Goal: Task Accomplishment & Management: Manage account settings

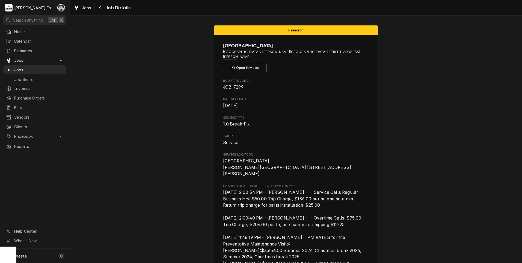
scroll to position [364, 0]
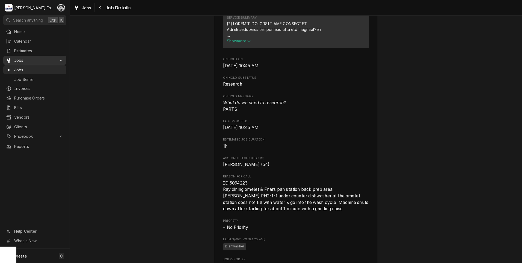
click at [18, 57] on span "Jobs" at bounding box center [34, 60] width 41 height 6
click at [21, 68] on span "Jobs" at bounding box center [38, 70] width 49 height 6
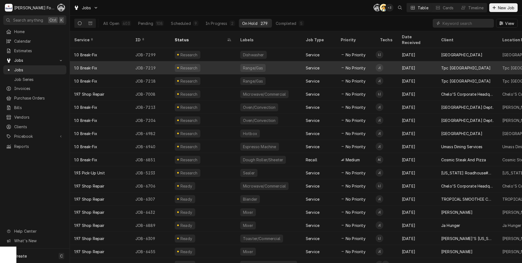
click at [303, 64] on div "Service" at bounding box center [318, 67] width 35 height 13
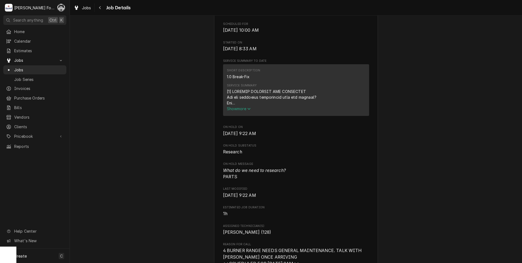
scroll to position [182, 0]
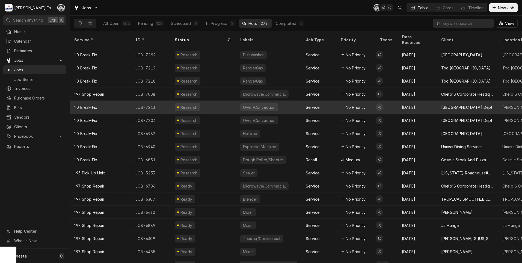
click at [337, 103] on div "No Priority" at bounding box center [355, 106] width 39 height 13
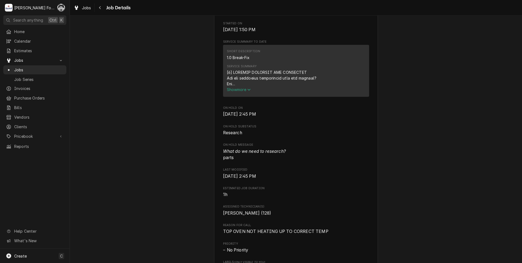
scroll to position [182, 0]
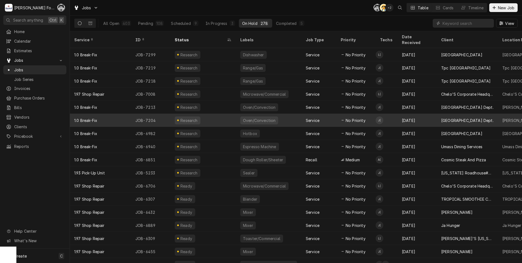
click at [239, 114] on div "Oven/Convection" at bounding box center [268, 120] width 65 height 13
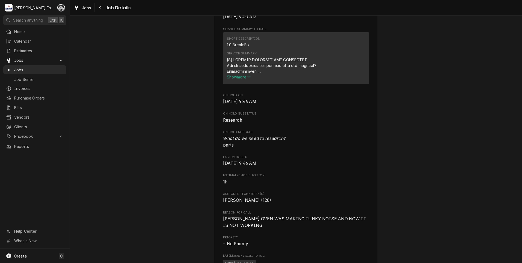
scroll to position [273, 0]
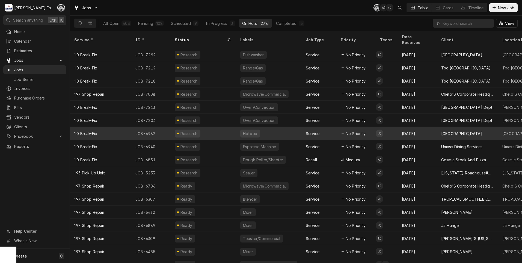
click at [324, 127] on div "Service" at bounding box center [318, 133] width 35 height 13
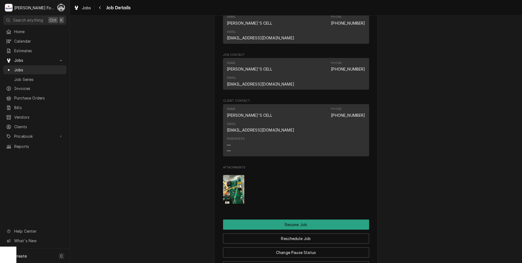
scroll to position [637, 0]
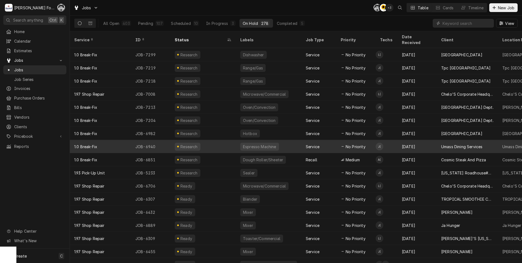
click at [282, 141] on div "Espresso Machine" at bounding box center [268, 146] width 65 height 13
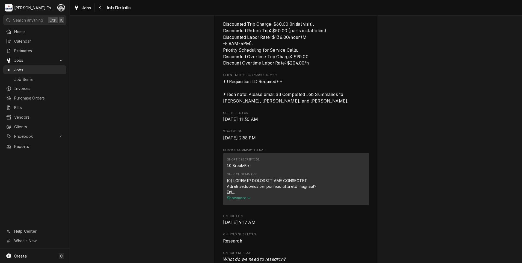
scroll to position [273, 0]
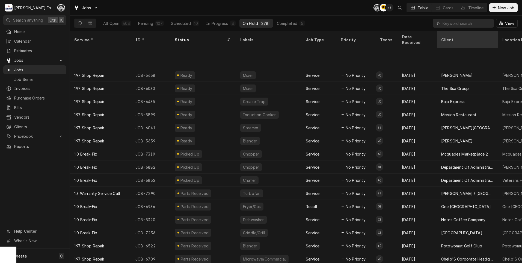
scroll to position [242, 0]
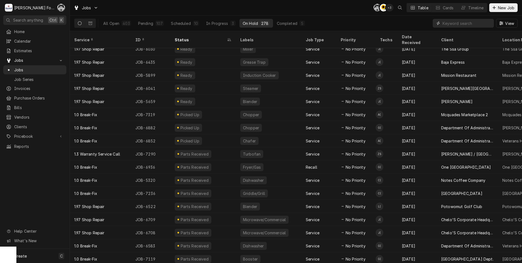
click at [468, 26] on input "Dynamic Content Wrapper" at bounding box center [466, 23] width 49 height 9
type input "not"
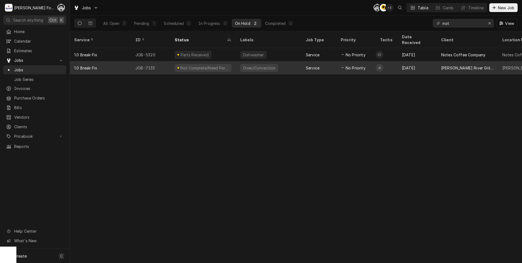
click at [259, 65] on div "Oven/Convection" at bounding box center [259, 68] width 34 height 6
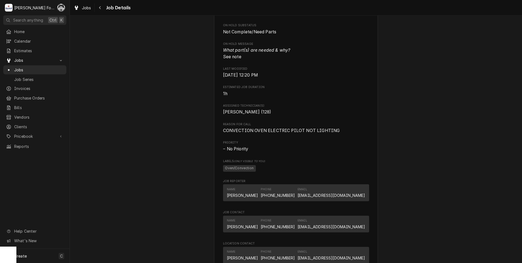
scroll to position [285, 0]
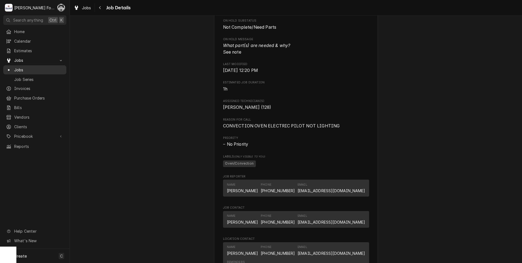
click at [16, 70] on span "Jobs" at bounding box center [38, 70] width 49 height 6
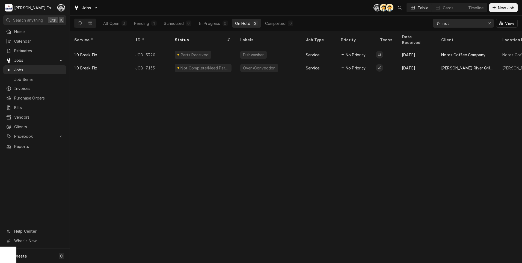
drag, startPoint x: 452, startPoint y: 25, endPoint x: 404, endPoint y: 29, distance: 47.7
click at [404, 29] on div "All Open 3 Pending 1 Scheduled 0 In Progress 0 On Hold 2 Completed 0 not View" at bounding box center [295, 23] width 443 height 15
type input "7299"
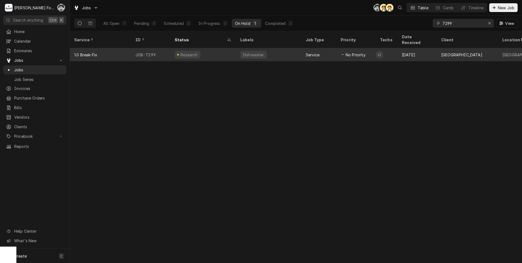
click at [254, 52] on div "Dishwasher" at bounding box center [268, 54] width 65 height 13
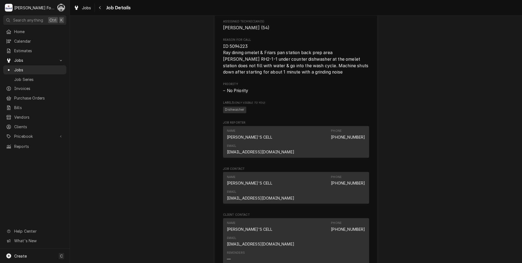
scroll to position [682, 0]
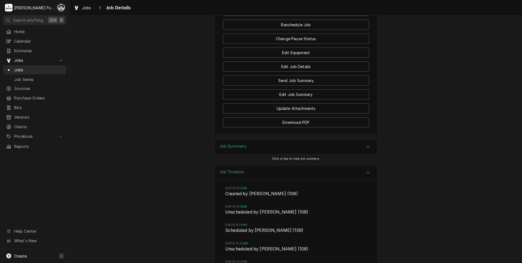
scroll to position [773, 0]
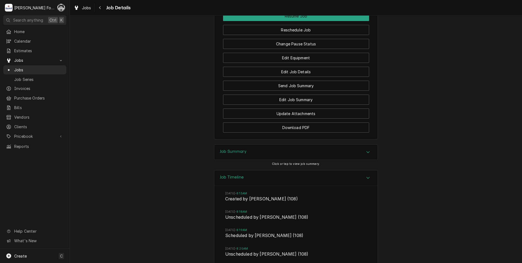
click at [265, 144] on div "Job Summary" at bounding box center [295, 151] width 163 height 15
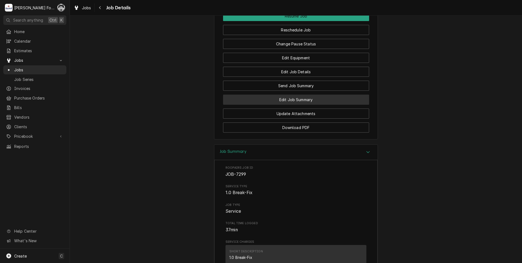
click at [277, 94] on button "Edit Job Summary" at bounding box center [296, 99] width 146 height 10
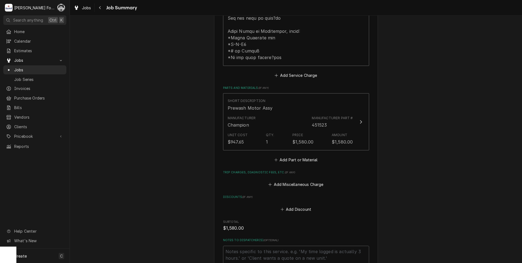
scroll to position [364, 0]
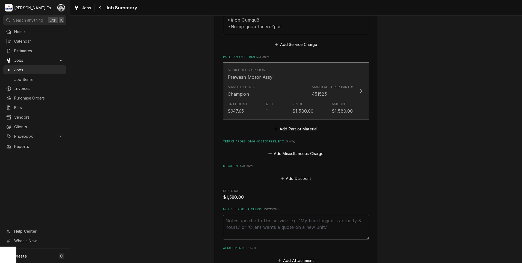
click at [285, 82] on div "Manufacturer Champion Manufacturer Part # 451523" at bounding box center [290, 90] width 125 height 17
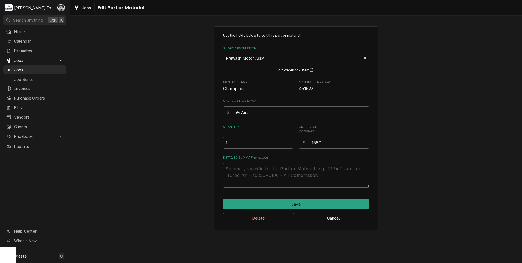
type textarea "x"
click at [270, 60] on div "Short Description" at bounding box center [292, 58] width 133 height 10
type input "0512101"
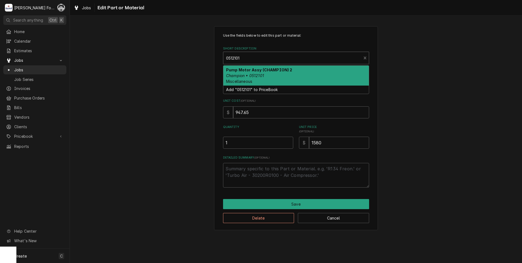
click at [270, 73] on div "Pump Motor Assy (CHAMPION) 2 Champion • 0512101 Miscellaneous" at bounding box center [295, 75] width 145 height 20
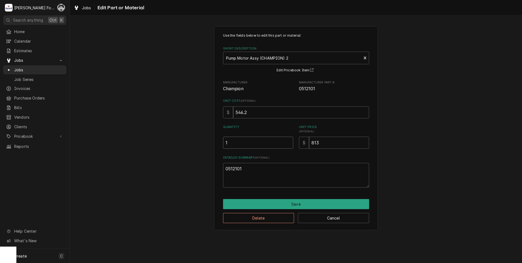
type textarea "x"
type input "1.5"
click at [288, 140] on input "1.5" at bounding box center [258, 142] width 70 height 12
type textarea "x"
type input "2"
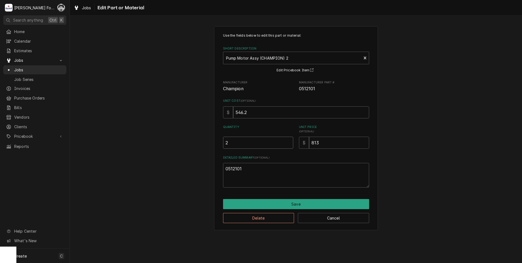
click at [288, 140] on input "2" at bounding box center [258, 142] width 70 height 12
type textarea "x"
type input "1.5"
click at [288, 143] on input "1.5" at bounding box center [258, 142] width 70 height 12
type textarea "x"
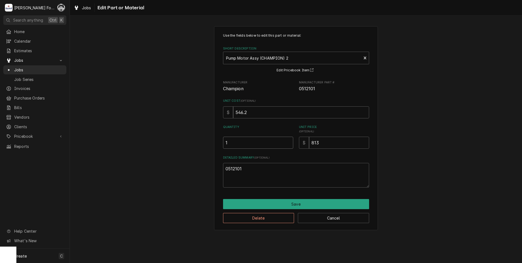
type input "1"
click at [288, 143] on input "1" at bounding box center [258, 142] width 70 height 12
drag, startPoint x: 221, startPoint y: 174, endPoint x: 170, endPoint y: 182, distance: 51.4
click at [171, 182] on div "Use the fields below to edit this part or material: Short Description Pump Moto…" at bounding box center [296, 127] width 452 height 213
type textarea "x"
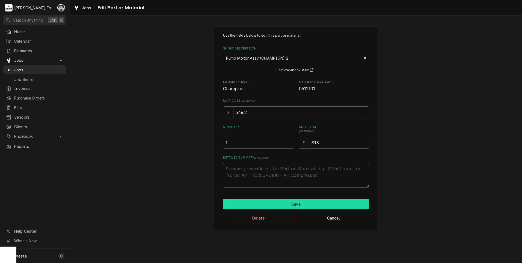
click at [284, 199] on button "Save" at bounding box center [296, 204] width 146 height 10
type textarea "x"
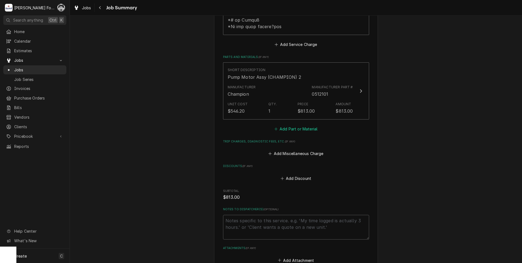
click at [296, 125] on button "Add Part or Material" at bounding box center [295, 129] width 45 height 8
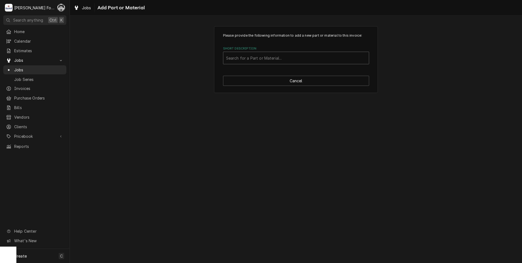
click at [297, 57] on div "Short Description" at bounding box center [296, 58] width 140 height 10
type input "ssdt"
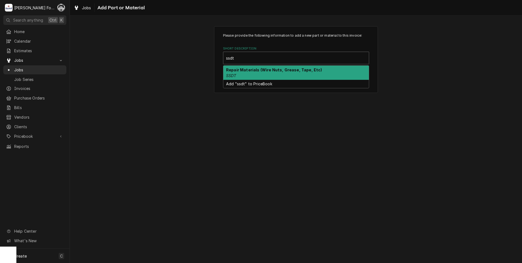
click at [283, 78] on div "Repair Materials (Wire Nuts, Grease, Tape, Etc) SSDT" at bounding box center [295, 72] width 145 height 14
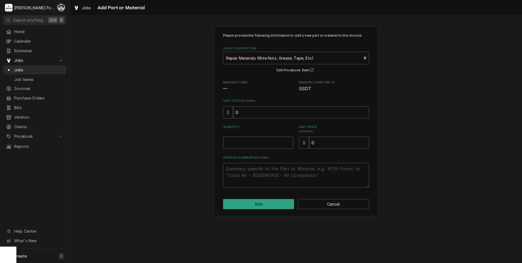
click at [291, 141] on input "Quantity" at bounding box center [258, 142] width 70 height 12
click at [285, 141] on input "Quantity" at bounding box center [258, 142] width 70 height 12
type textarea "x"
type input "0.5"
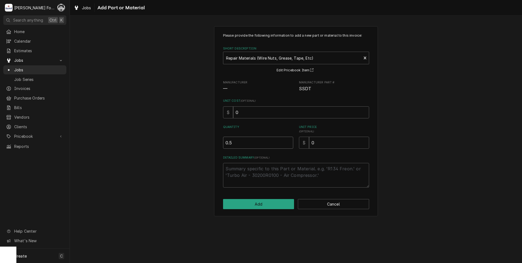
click at [287, 141] on input "0.5" at bounding box center [258, 142] width 70 height 12
type textarea "x"
type input "1"
click at [287, 141] on input "1" at bounding box center [258, 142] width 70 height 12
drag, startPoint x: 326, startPoint y: 143, endPoint x: 267, endPoint y: 152, distance: 59.6
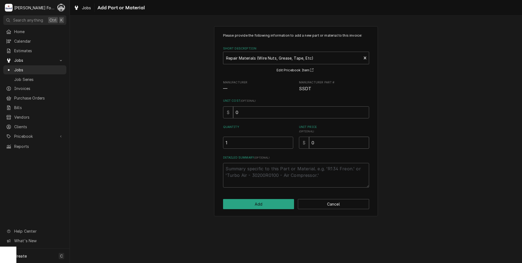
click at [277, 152] on div "Please provide the following information to add a new part or material to this …" at bounding box center [296, 110] width 146 height 154
type textarea "x"
type input "1"
type textarea "x"
type input "18"
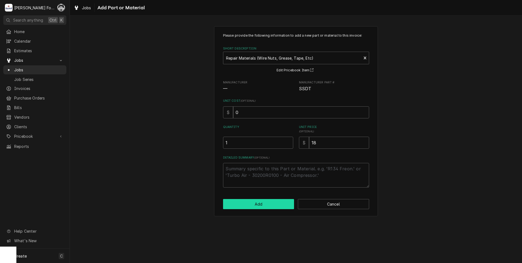
click at [254, 207] on button "Add" at bounding box center [258, 204] width 71 height 10
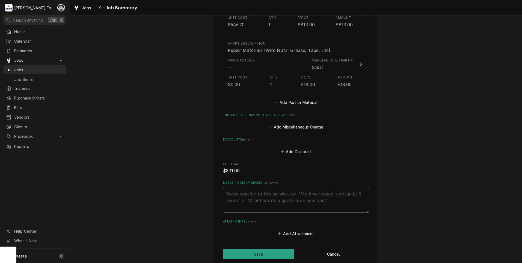
scroll to position [455, 0]
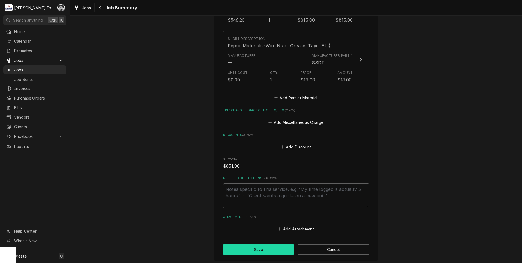
click at [254, 244] on button "Save" at bounding box center [258, 249] width 71 height 10
type textarea "x"
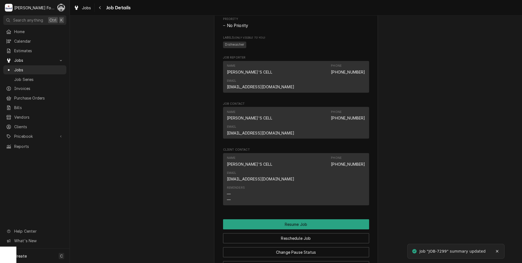
scroll to position [682, 0]
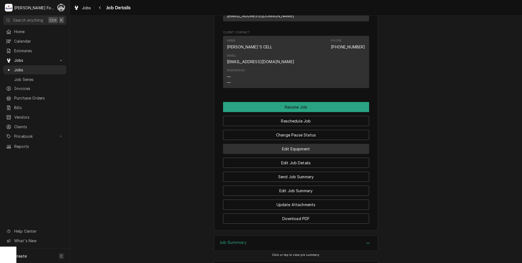
drag, startPoint x: 293, startPoint y: 92, endPoint x: 293, endPoint y: 96, distance: 3.6
click at [293, 140] on div "Edit Equipment" at bounding box center [296, 147] width 146 height 14
click at [293, 144] on button "Edit Equipment" at bounding box center [296, 149] width 146 height 10
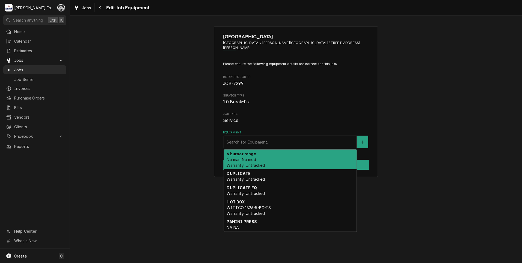
click at [264, 137] on div "Equipment" at bounding box center [289, 142] width 127 height 10
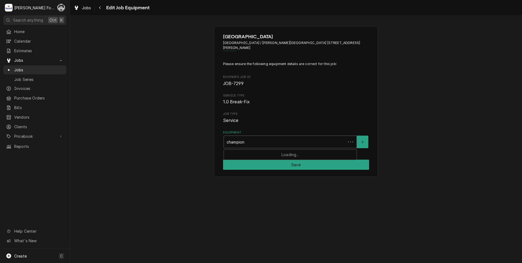
type input "champion"
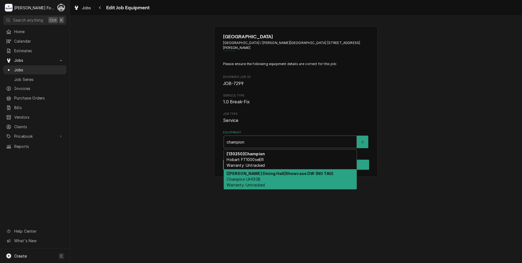
click at [261, 177] on span "Champion UH130B Warranty: Untracked" at bounding box center [245, 182] width 38 height 10
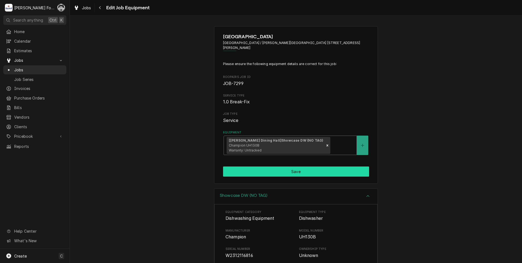
click at [266, 168] on button "Save" at bounding box center [296, 171] width 146 height 10
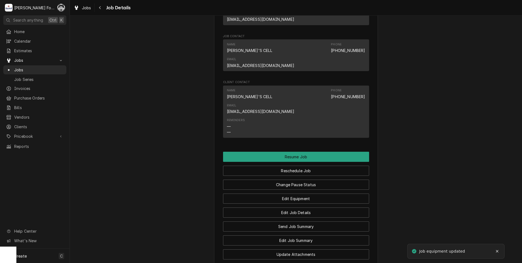
scroll to position [708, 0]
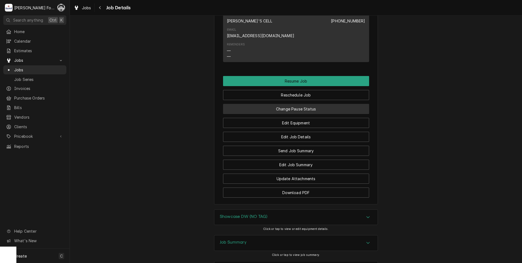
click at [296, 104] on button "Change Pause Status" at bounding box center [296, 109] width 146 height 10
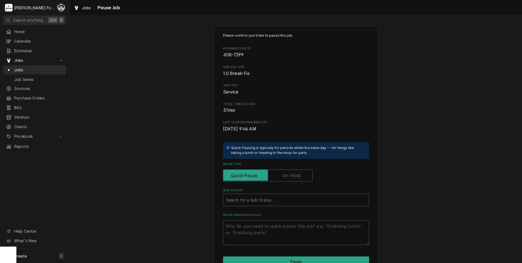
click at [287, 178] on label "Pause Type" at bounding box center [268, 175] width 90 height 12
click at [287, 178] on input "Pause Type" at bounding box center [267, 175] width 85 height 12
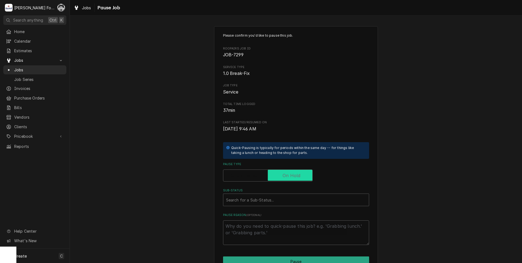
checkbox input "true"
click at [275, 200] on div "Sub-Status" at bounding box center [296, 200] width 140 height 10
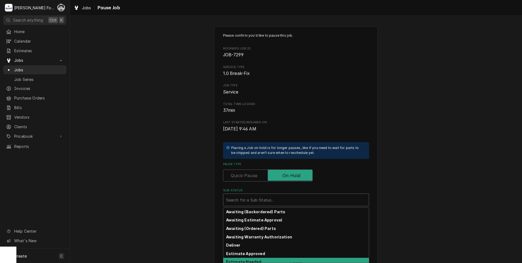
click at [257, 258] on div "Estimate Needed" at bounding box center [295, 261] width 145 height 8
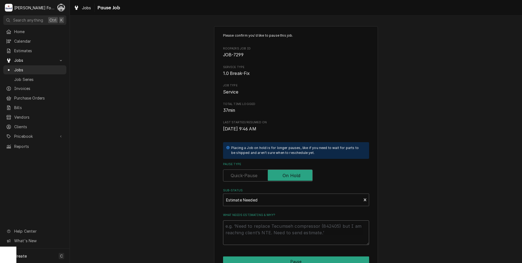
click at [255, 223] on textarea "What needs estimating & why?" at bounding box center [296, 232] width 146 height 25
type textarea "x"
type textarea "p"
type textarea "x"
type textarea "pa"
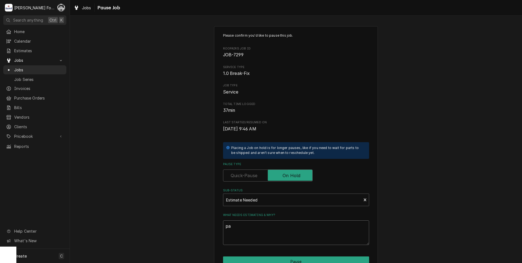
type textarea "x"
type textarea "par"
type textarea "x"
type textarea "part"
type textarea "x"
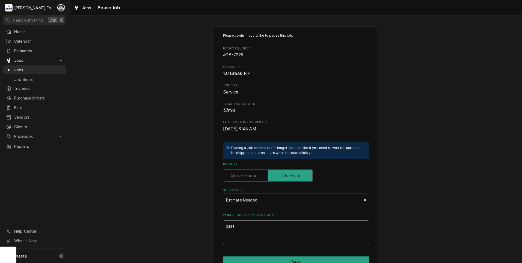
type textarea "parts"
drag, startPoint x: 253, startPoint y: 225, endPoint x: 153, endPoint y: 235, distance: 100.4
click at [153, 235] on div "Please confirm you'd like to pause this job. Roopairs Job ID JOB-7299 Service T…" at bounding box center [296, 163] width 452 height 284
type textarea "x"
type textarea "P"
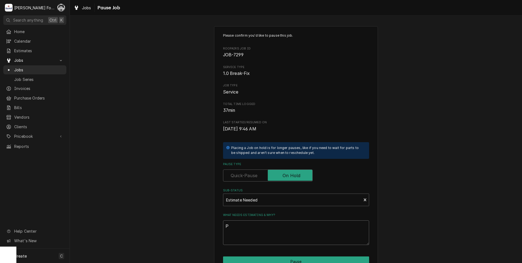
type textarea "x"
type textarea "PA"
type textarea "x"
type textarea "PAR"
type textarea "x"
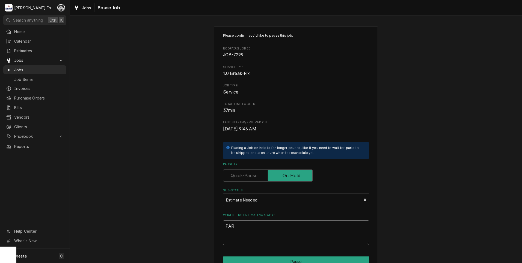
type textarea "PART"
type textarea "x"
type textarea "PARTS"
click at [258, 258] on button "Pause" at bounding box center [296, 261] width 146 height 10
type textarea "x"
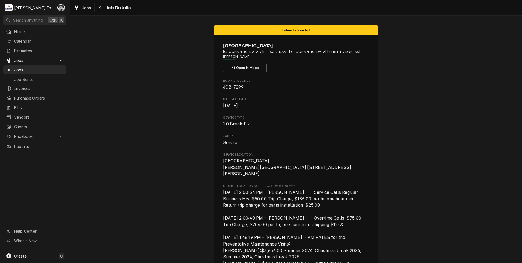
click at [20, 65] on link "Jobs" at bounding box center [34, 69] width 63 height 9
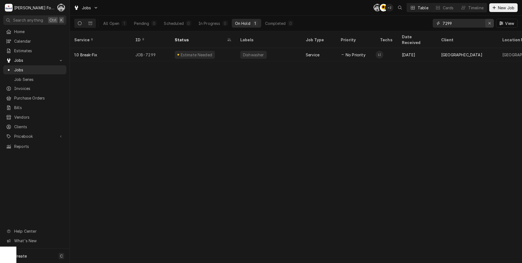
click at [487, 23] on div "Erase input" at bounding box center [489, 22] width 5 height 5
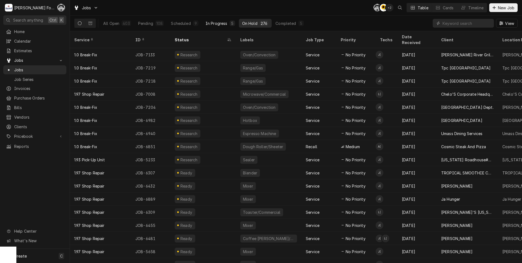
click at [225, 21] on div "In Progress" at bounding box center [216, 23] width 22 height 6
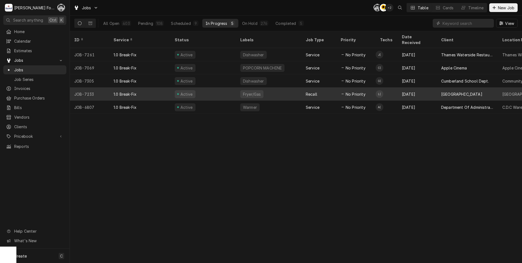
click at [390, 89] on td "L(" at bounding box center [386, 93] width 22 height 13
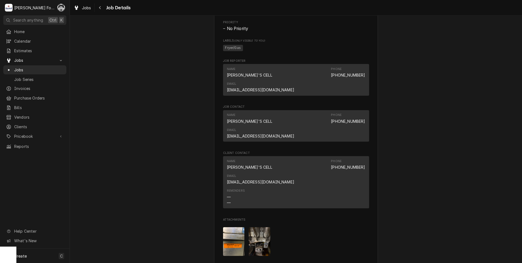
scroll to position [586, 0]
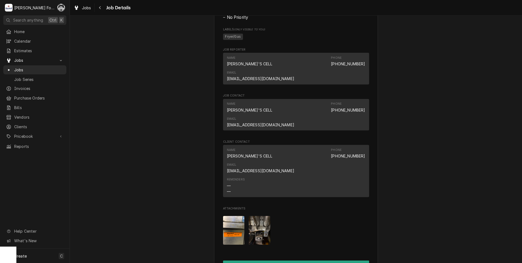
click at [233, 216] on img "Attachments" at bounding box center [234, 230] width 22 height 29
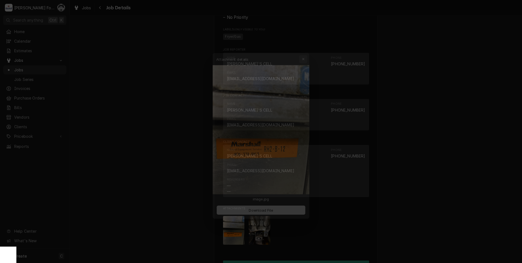
click at [311, 47] on button "button" at bounding box center [306, 48] width 9 height 9
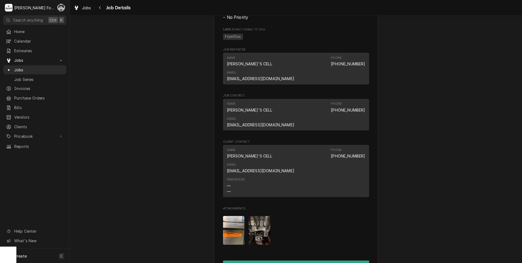
click at [263, 216] on img "Attachments" at bounding box center [260, 230] width 22 height 29
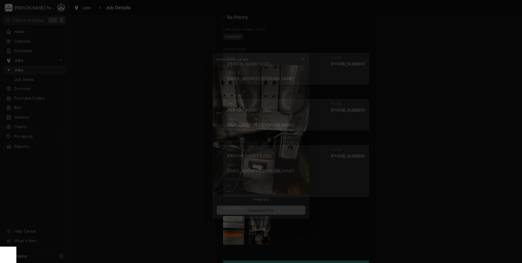
click at [273, 214] on span "Download File" at bounding box center [260, 212] width 29 height 6
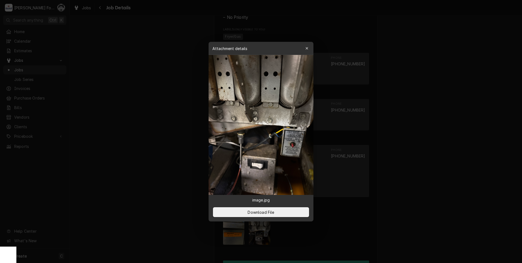
click at [95, 117] on div at bounding box center [261, 131] width 522 height 263
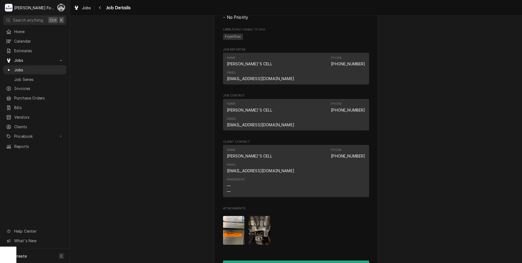
click at [229, 216] on img "Attachments" at bounding box center [234, 230] width 22 height 29
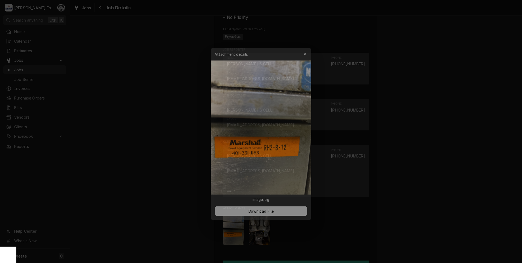
click at [257, 207] on div "Download File" at bounding box center [260, 211] width 105 height 19
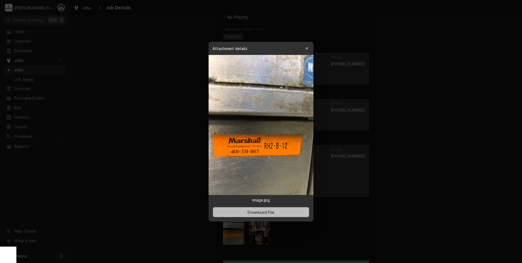
click at [257, 211] on span "Download File" at bounding box center [260, 212] width 29 height 6
click at [105, 97] on div at bounding box center [261, 131] width 522 height 263
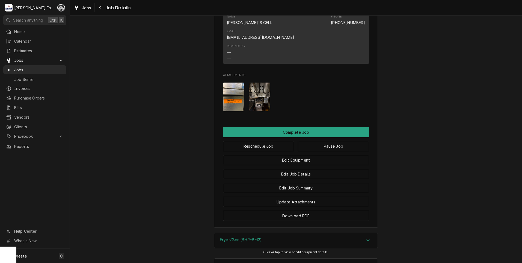
scroll to position [768, 0]
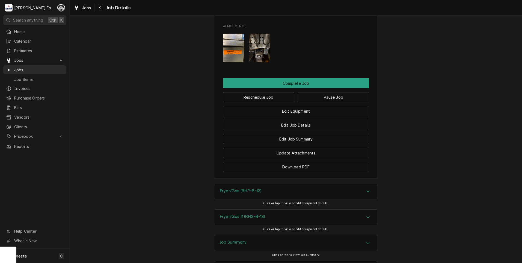
click at [262, 184] on div "Fryer/Gas (RH2-B-12)" at bounding box center [295, 191] width 163 height 15
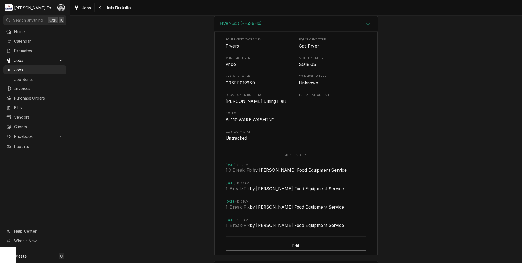
scroll to position [950, 0]
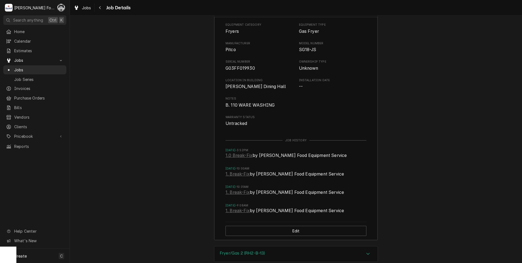
click at [247, 246] on div "Fryer/Gas 2 (RH2-B-13)" at bounding box center [295, 253] width 163 height 15
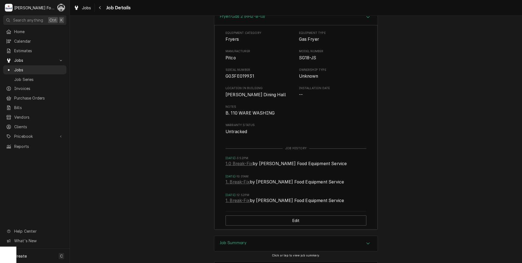
scroll to position [1187, 0]
click at [257, 235] on div "Job Summary" at bounding box center [295, 242] width 163 height 15
click at [256, 235] on div "Job Summary" at bounding box center [295, 243] width 163 height 16
click at [255, 235] on div "Job Summary" at bounding box center [295, 242] width 163 height 15
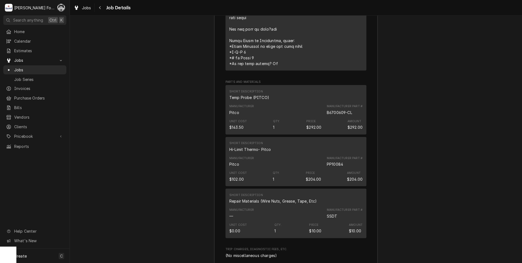
scroll to position [1711, 0]
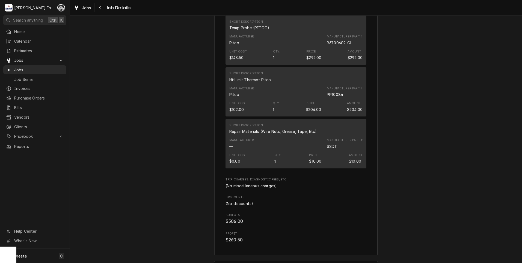
drag, startPoint x: 255, startPoint y: 220, endPoint x: 251, endPoint y: 218, distance: 4.6
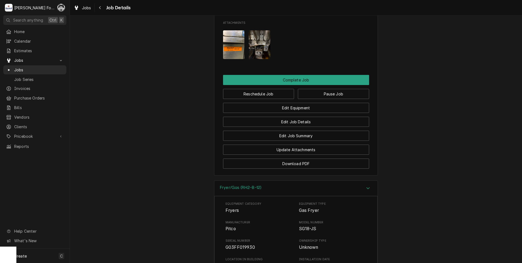
scroll to position [680, 0]
